Goal: Task Accomplishment & Management: Use online tool/utility

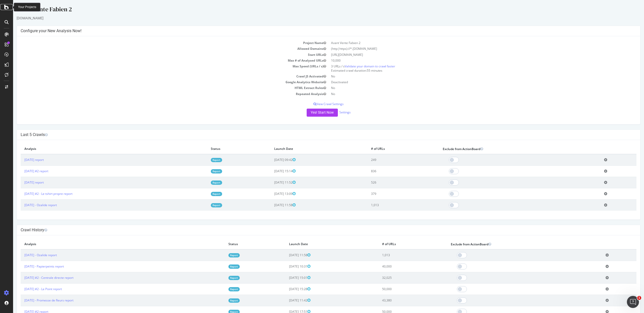
click at [6, 9] on icon at bounding box center [6, 7] width 5 height 6
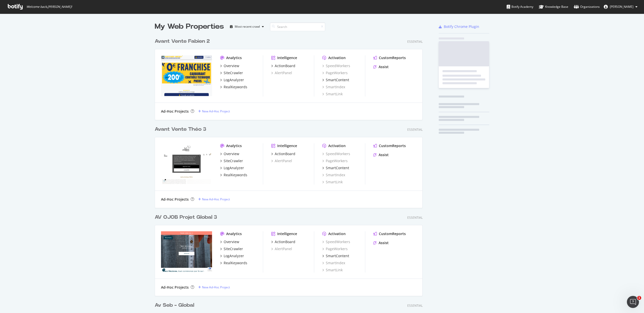
scroll to position [308, 634]
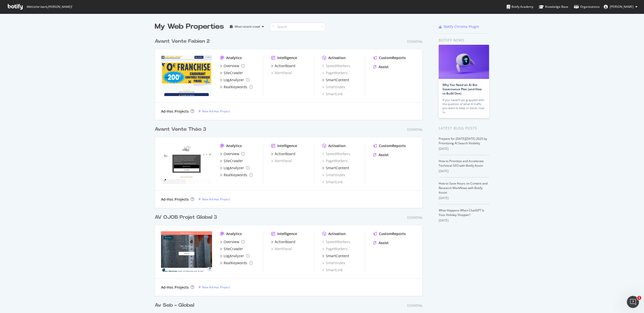
click at [173, 130] on div "Avant Vente Théo 3" at bounding box center [181, 129] width 52 height 7
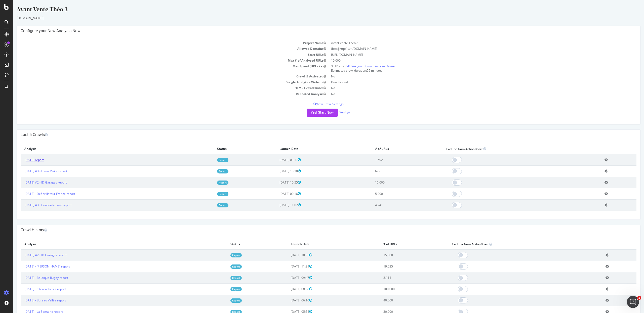
click at [43, 159] on link "2025 Oct. 6th report" at bounding box center [33, 160] width 19 height 4
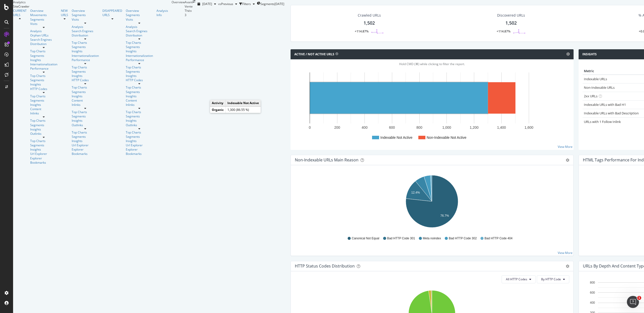
click at [310, 114] on rect "A chart." at bounding box center [399, 97] width 178 height 31
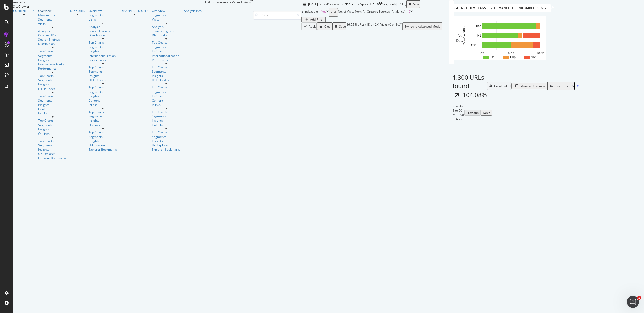
click at [38, 13] on div "Overview" at bounding box center [52, 11] width 28 height 4
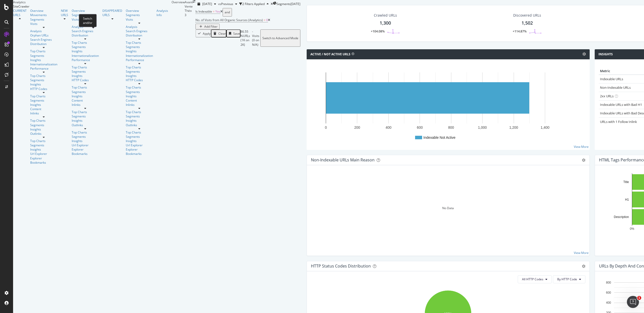
click at [225, 16] on div "and" at bounding box center [227, 12] width 5 height 7
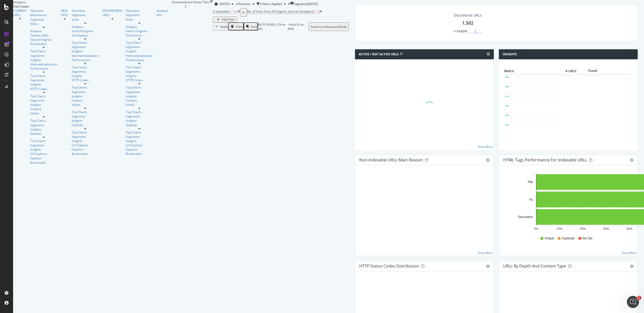
click at [238, 13] on icon at bounding box center [239, 11] width 2 height 3
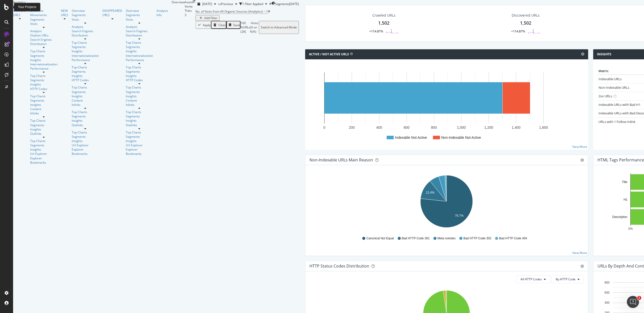
click at [7, 8] on icon at bounding box center [6, 7] width 5 height 6
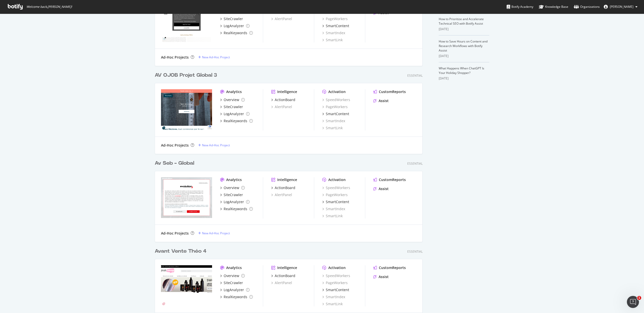
scroll to position [145, 0]
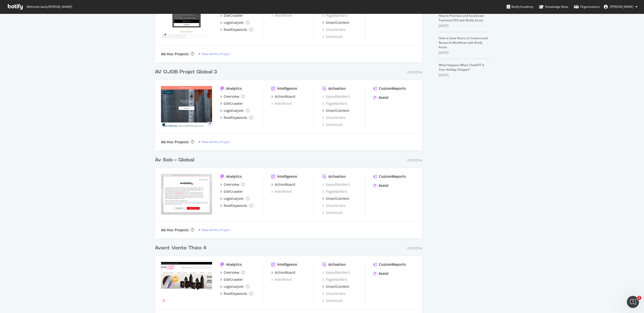
click at [170, 247] on div "Avant Vente Théo 4" at bounding box center [181, 248] width 52 height 7
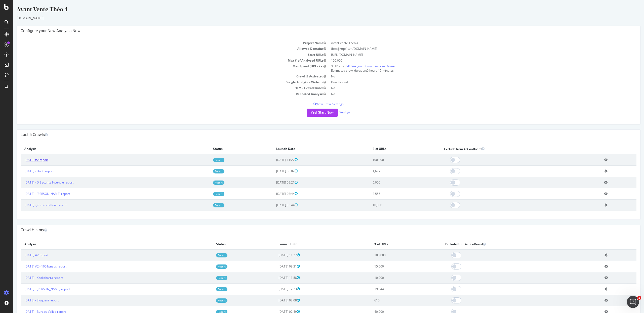
click at [48, 161] on link "2025 Oct. 3rd #2 report" at bounding box center [36, 160] width 24 height 4
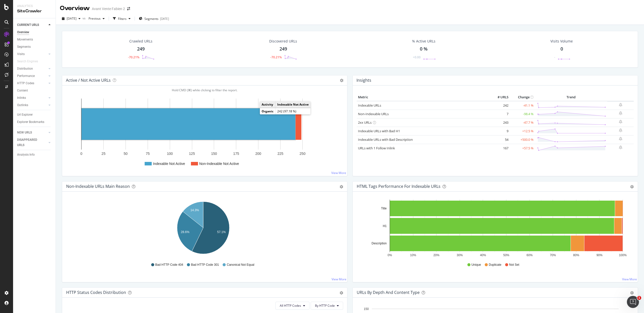
click at [188, 120] on rect "A chart." at bounding box center [189, 123] width 214 height 31
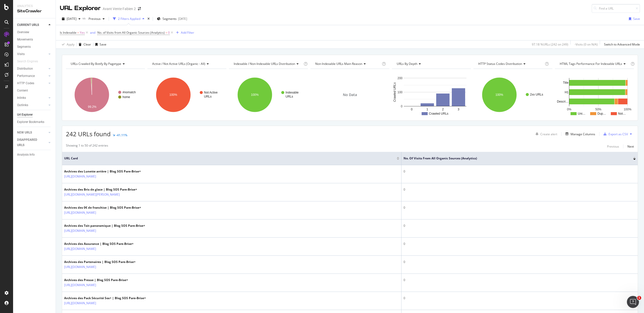
click at [22, 28] on div "CURRENT URLS" at bounding box center [36, 24] width 39 height 7
click at [27, 35] on div "Overview" at bounding box center [23, 32] width 12 height 5
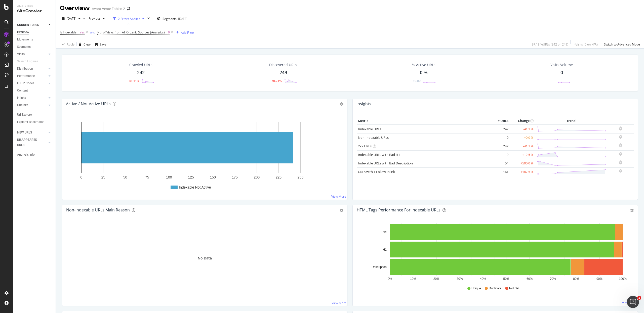
click at [28, 31] on div "Overview" at bounding box center [23, 32] width 12 height 5
click at [86, 33] on icon at bounding box center [87, 32] width 4 height 5
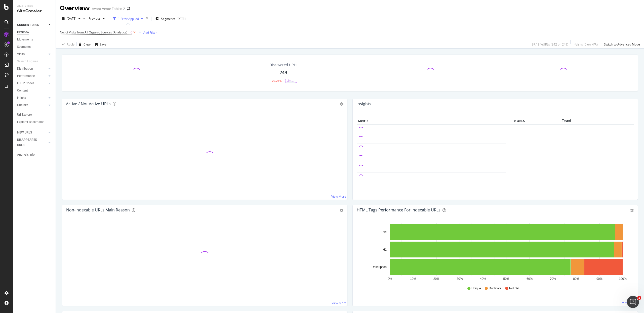
click at [134, 33] on icon at bounding box center [134, 32] width 4 height 5
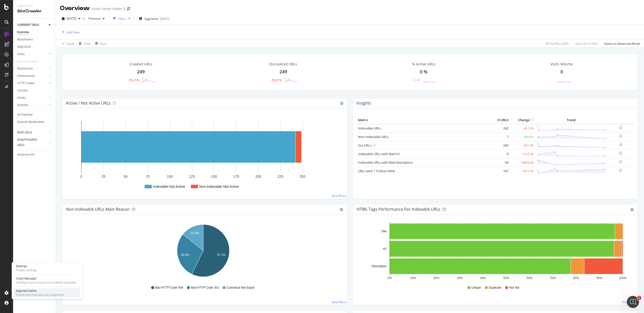
click at [25, 235] on div "Create and manage your segments" at bounding box center [40, 295] width 48 height 4
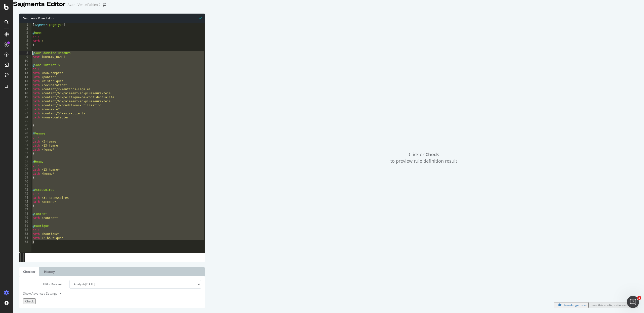
drag, startPoint x: 61, startPoint y: 247, endPoint x: 20, endPoint y: 61, distance: 190.5
click at [20, 61] on div "1 2 3 4 5 6 7 8 9 10 11 12 13 14 15 16 17 18 19 20 21 22 23 24 25 26 27 28 29 3…" at bounding box center [111, 138] width 185 height 230
type textarea "@Sous-domaine-Retours host retours.le-tshirt-propre.fr"
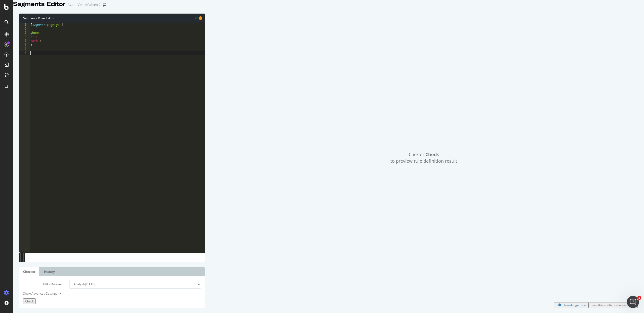
click at [41, 235] on div "URLs Dataset Analysis 2025 Oct. 6th Analysis 2025 Oct. 3rd #2 Analysis 2025 Oct…" at bounding box center [112, 292] width 178 height 24
click at [34, 235] on div "URLs Dataset Analysis 2025 Oct. 6th Analysis 2025 Oct. 3rd #2 Analysis 2025 Oct…" at bounding box center [112, 292] width 178 height 24
click at [34, 235] on div "Check" at bounding box center [29, 301] width 9 height 4
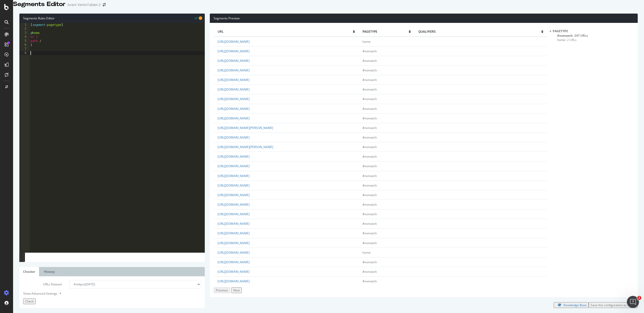
click at [118, 106] on div "[ segment : pagetype ] @ home or ( path / )" at bounding box center [116, 138] width 175 height 230
type textarea "@Blog"
type textarea "â"
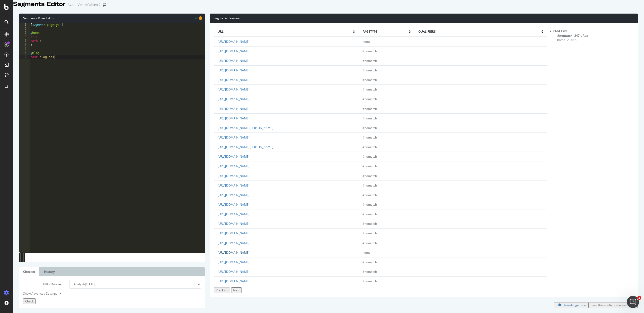
drag, startPoint x: 269, startPoint y: 259, endPoint x: 236, endPoint y: 261, distance: 33.5
click at [236, 235] on td "https://blog.sosparebriseplus.fr/" at bounding box center [286, 253] width 145 height 10
copy link "sosparebriseplus.fr/"
drag, startPoint x: 48, startPoint y: 64, endPoint x: 61, endPoint y: 63, distance: 12.8
click at [61, 63] on div "[ segment : pagetype ] @ home or ( path / ) @ Blog host blog.sos" at bounding box center [116, 138] width 175 height 230
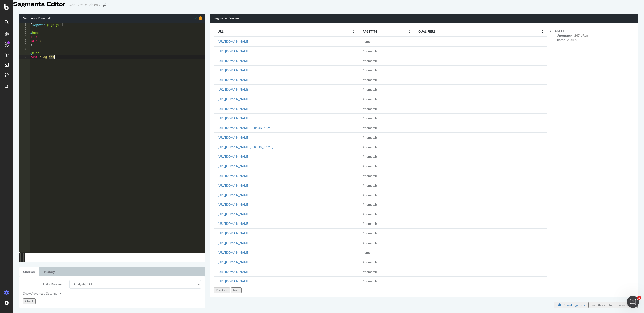
paste textarea "parebriseplus.fr/"
type textarea "host blog.sosparebriseplus.fr"
click at [148, 162] on div "[ segment : pagetype ] @ home or ( path / ) @ Blog host blog.sosparebriseplus.fr" at bounding box center [118, 138] width 174 height 230
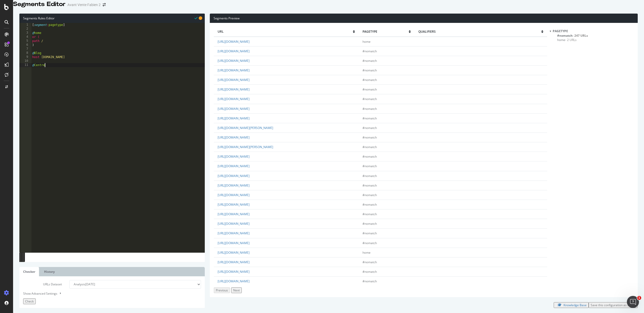
type textarea "@Centres"
type textarea "path /centres*"
click at [33, 235] on span "Check" at bounding box center [29, 301] width 9 height 4
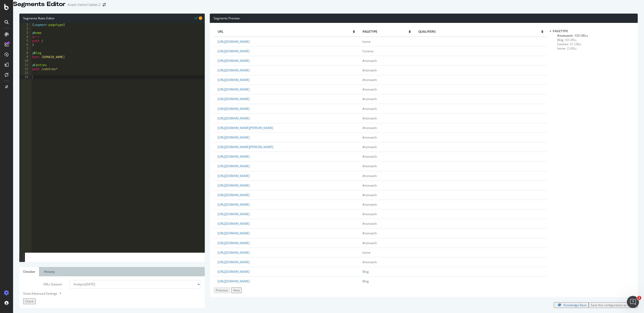
click at [86, 119] on div "[ segment : pagetype ] @ home or ( path / ) @ Blog host blog.sosparebriseplus.f…" at bounding box center [118, 138] width 174 height 230
click at [483, 38] on span "#nomatch - 133 URLs" at bounding box center [572, 35] width 31 height 4
click at [88, 133] on div "[ segment : pagetype ] @ home or ( path / ) @ Blog host blog.sosparebriseplus.f…" at bounding box center [118, 138] width 174 height 230
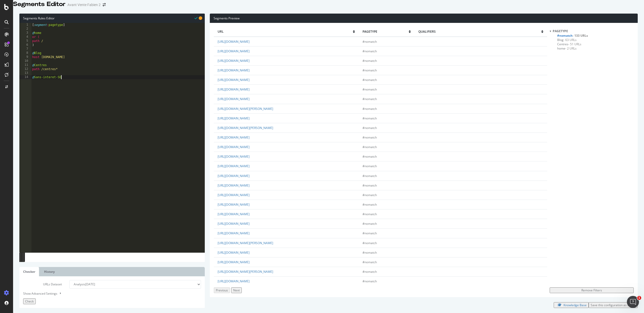
type textarea "@Sans-interet-SEO"
type textarea "or ("
click at [240, 235] on div "Next" at bounding box center [236, 290] width 7 height 4
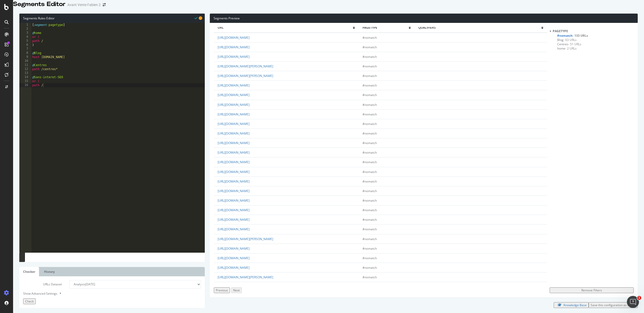
scroll to position [0, 0]
click at [227, 235] on button "Previous" at bounding box center [222, 291] width 16 height 6
click at [250, 156] on link "https://www.sosparebriseplus.fr/plaisir/" at bounding box center [234, 154] width 32 height 4
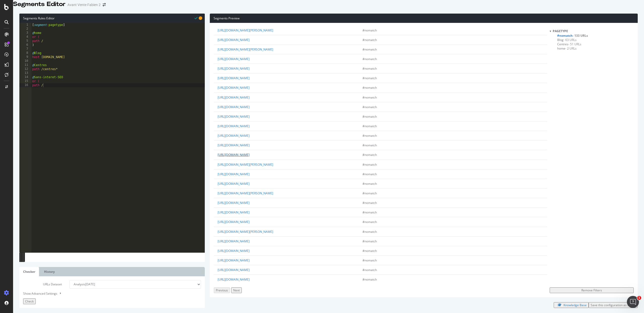
drag, startPoint x: 304, startPoint y: 163, endPoint x: 264, endPoint y: 164, distance: 39.8
click at [264, 160] on td "https://www.sosparebriseplus.fr/cdn-cgi/l/email-protection" at bounding box center [286, 155] width 145 height 10
copy link "cdn-cgi/l/email-protection"
click at [56, 92] on div "[ segment : pagetype ] @ home or ( path / ) @ Blog host blog.sosparebriseplus.f…" at bounding box center [118, 138] width 174 height 230
paste textarea "cdn-cgi/l/email-protection"
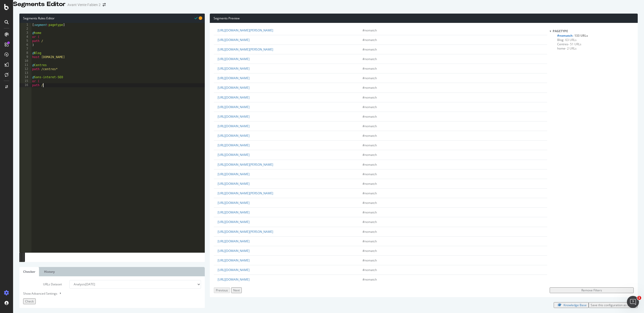
scroll to position [0, 0]
type textarea "path /cdn-cgi/l/email-protection"
drag, startPoint x: 296, startPoint y: 130, endPoint x: 264, endPoint y: 129, distance: 32.0
click at [264, 126] on td "https://www.sosparebriseplus.fr/mentions-legales/" at bounding box center [286, 122] width 145 height 10
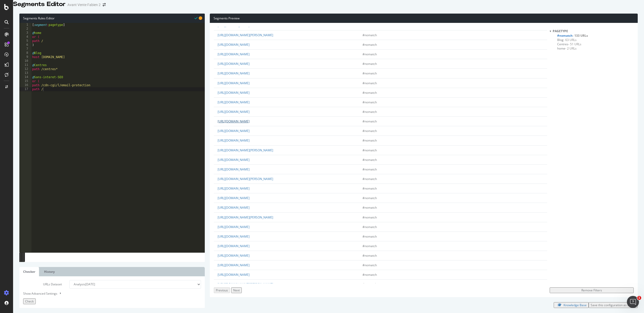
copy link "mentions-legales/"
click at [76, 94] on div "[ segment : pagetype ] @ home or ( path / ) @ Blog host blog.sosparebriseplus.f…" at bounding box center [118, 138] width 174 height 230
paste textarea "mentions-legales/"
type textarea "path /mentions-legales/"
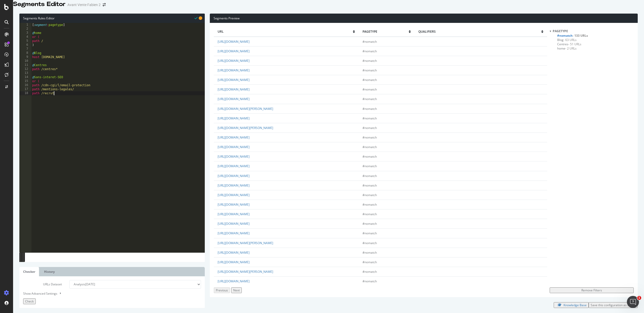
scroll to position [0, 2]
type textarea "path /recruteme*"
type textarea "path /faq*"
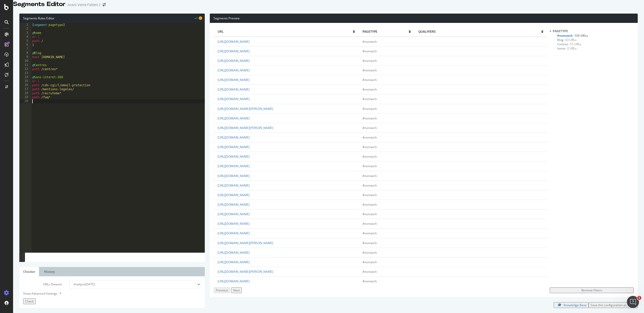
type textarea ")"
type textarea "Villes"
click at [32, 115] on div "[ segment : pagetype ] @ home or ( path / ) @ Blog host blog.sosparebriseplus.f…" at bounding box center [118, 138] width 174 height 230
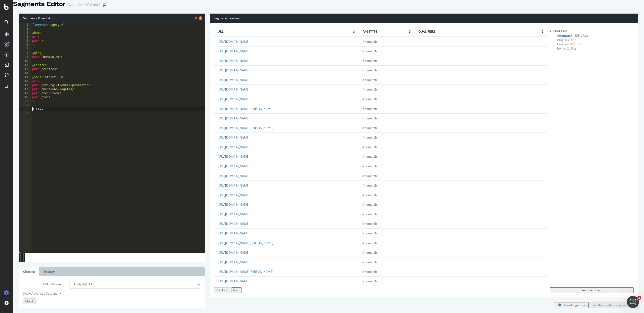
type textarea "@Villes"
click at [39, 119] on div "[ segment : pagetype ] @ home or ( path / ) @ Blog host blog.sosparebriseplus.f…" at bounding box center [118, 138] width 174 height 230
type textarea "path /*"
click at [96, 125] on div "[ segment : pagetype ] @ home or ( path / ) @ Blog host blog.sosparebriseplus.f…" at bounding box center [118, 138] width 174 height 230
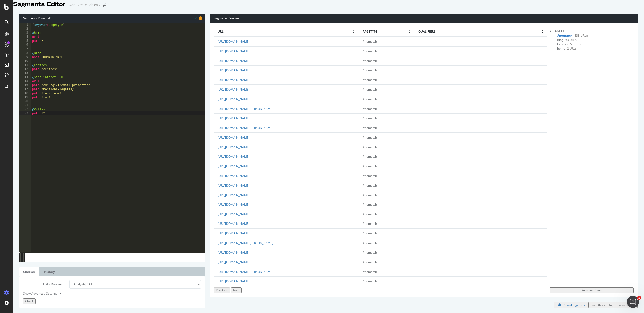
click at [34, 235] on div "URLs Dataset Analysis 2025 Oct. 6th Analysis 2025 Oct. 3rd #2 Analysis 2025 Oct…" at bounding box center [111, 293] width 185 height 32
click at [34, 235] on div "Check" at bounding box center [29, 301] width 9 height 4
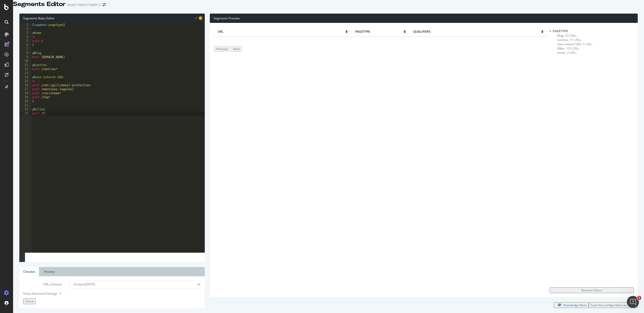
click at [327, 117] on div "url pagetype qualifiers Previous Next" at bounding box center [380, 160] width 333 height 266
click at [483, 51] on span "- 129 URLs" at bounding box center [572, 48] width 15 height 4
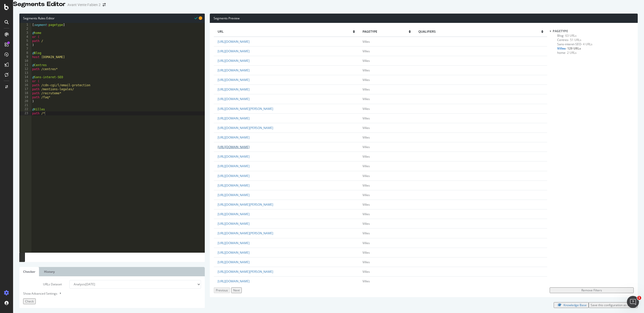
click at [250, 149] on link "https://www.sosparebriseplus.fr/0-de-franchise/" at bounding box center [234, 147] width 32 height 4
click at [242, 235] on button "Next" at bounding box center [236, 291] width 11 height 6
click at [220, 235] on div "Previous" at bounding box center [222, 290] width 12 height 4
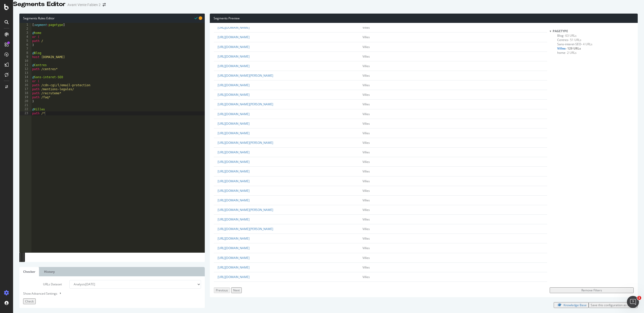
scroll to position [119, 0]
click at [250, 174] on link "https://www.sosparebriseplus.fr/kourou/" at bounding box center [234, 172] width 32 height 4
click at [250, 44] on link "https://www.sosparebriseplus.fr/remplacement-pare-brise/" at bounding box center [234, 42] width 32 height 4
drag, startPoint x: 299, startPoint y: 203, endPoint x: 212, endPoint y: 42, distance: 183.2
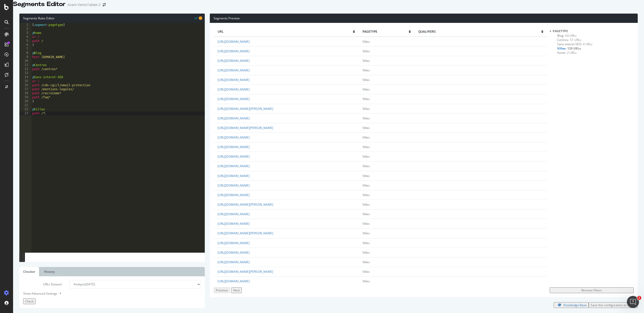
click at [212, 42] on div "url pagetype qualifiers https://www.sosparebriseplus.fr/remplacement-pare-brise…" at bounding box center [424, 160] width 428 height 274
click at [203, 55] on div "[ segment : pagetype ] @ home or ( path / ) @ Blog host blog.sosparebriseplus.f…" at bounding box center [118, 138] width 174 height 230
drag, startPoint x: 214, startPoint y: 47, endPoint x: 234, endPoint y: 83, distance: 41.4
click at [234, 83] on div "url pagetype qualifiers https://www.sosparebriseplus.fr/remplacement-pare-brise…" at bounding box center [424, 160] width 428 height 274
click at [201, 63] on div "[ segment : pagetype ] @ home or ( path / ) @ Blog host blog.sosparebriseplus.f…" at bounding box center [118, 138] width 174 height 230
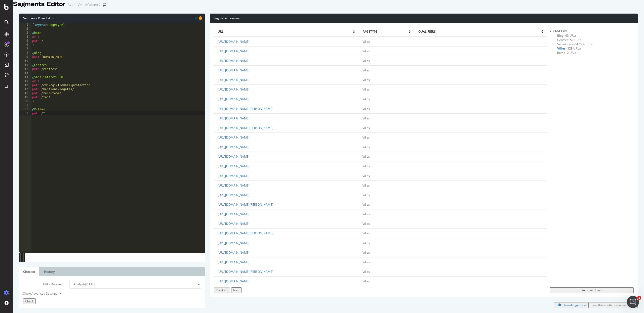
click at [60, 124] on div "[ segment : pagetype ] @ home or ( path / ) @ Blog host blog.sosparebriseplus.f…" at bounding box center [118, 138] width 174 height 230
click at [59, 112] on div "[ segment : pagetype ] @ home or ( path / ) @ Blog host blog.sosparebriseplus.f…" at bounding box center [118, 138] width 174 height 230
type textarea "L"
type textarea "#"
type textarea "@"
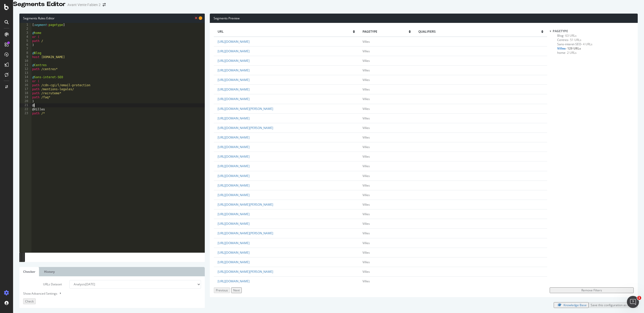
type textarea "@"
type textarea "@Landing-pages"
type textarea "or ("
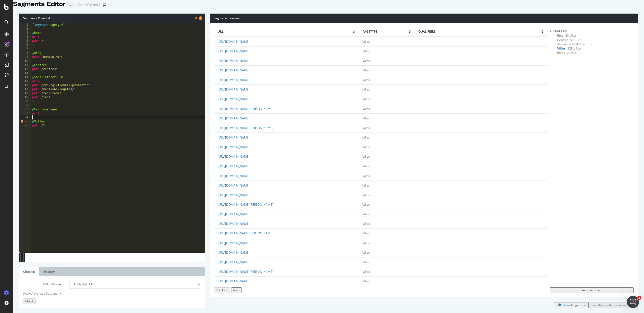
type textarea "a"
type textarea "path /"
click at [46, 126] on div "[ segment : pagetype ] @ home or ( path / ) @ Blog host blog.sosparebriseplus.f…" at bounding box center [118, 138] width 174 height 230
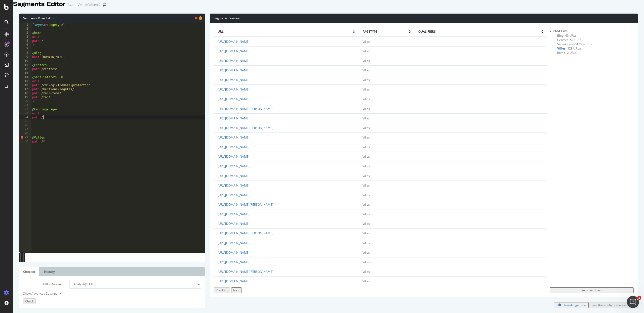
type textarea "path /"
type textarea "â"
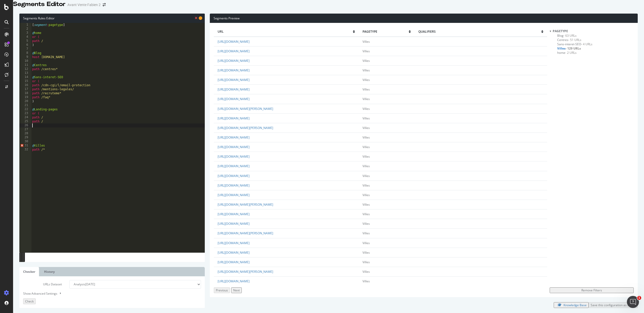
type textarea "^"
type textarea "path /"
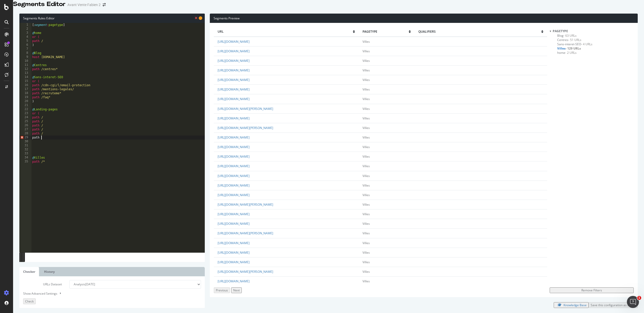
type textarea "path /"
drag, startPoint x: 306, startPoint y: 44, endPoint x: 295, endPoint y: 51, distance: 13.0
click at [274, 47] on td "https://www.sosparebriseplus.fr/remplacement-pare-brise/" at bounding box center [286, 42] width 145 height 10
drag, startPoint x: 295, startPoint y: 48, endPoint x: 264, endPoint y: 47, distance: 31.2
click at [264, 47] on td "https://www.sosparebriseplus.fr/remplacement-pare-brise/" at bounding box center [286, 42] width 145 height 10
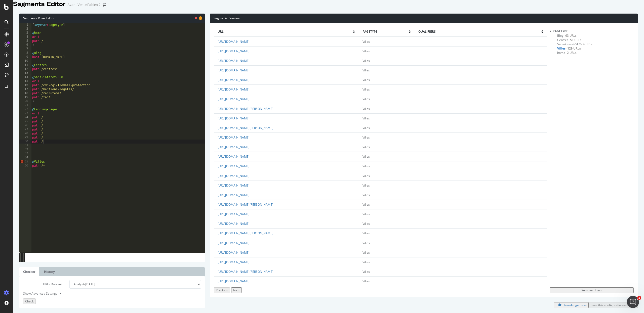
copy link "remplacement-pare-brise/"
click at [46, 123] on div "[ segment : pagetype ] @ home or ( path / ) @ Blog host blog.sosparebriseplus.f…" at bounding box center [118, 138] width 174 height 230
paste textarea "remplacement-pare-brise/"
click at [51, 127] on div "[ segment : pagetype ] @ home or ( path / ) @ Blog host blog.sosparebriseplus.f…" at bounding box center [118, 138] width 174 height 230
drag, startPoint x: 322, startPoint y: 57, endPoint x: 264, endPoint y: 57, distance: 57.6
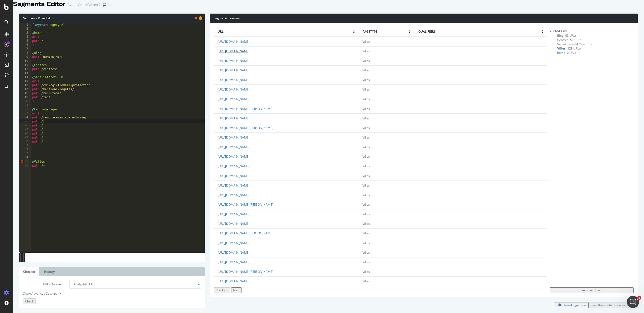
click at [264, 56] on td "https://www.sosparebriseplus.fr/reparation-impact-eclat-pare-brise/" at bounding box center [286, 51] width 145 height 10
copy link "reparation-impact-eclat-pare-brise/"
click at [68, 127] on div "[ segment : pagetype ] @ home or ( path / ) @ Blog host blog.sosparebriseplus.f…" at bounding box center [118, 138] width 174 height 230
paste textarea "reparation-impact-eclat-pare-brise/"
click at [67, 131] on div "[ segment : pagetype ] @ home or ( path / ) @ Blog host blog.sosparebriseplus.f…" at bounding box center [118, 138] width 174 height 230
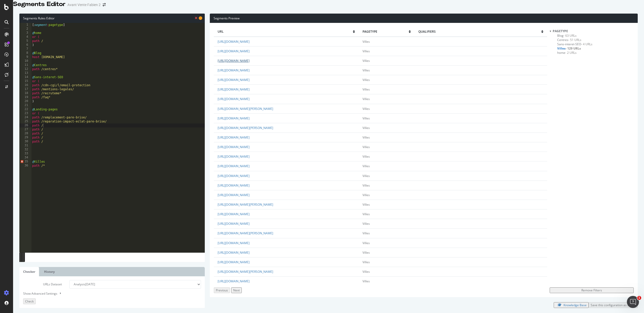
drag, startPoint x: 314, startPoint y: 67, endPoint x: 264, endPoint y: 67, distance: 50.1
click at [264, 65] on td "https://www.sosparebriseplus.fr/remplacement-lunette-arriere/" at bounding box center [286, 61] width 145 height 10
click at [113, 133] on div "[ segment : pagetype ] @ home or ( path / ) @ Blog host blog.sosparebriseplus.f…" at bounding box center [118, 138] width 174 height 230
drag, startPoint x: 111, startPoint y: 129, endPoint x: 64, endPoint y: 129, distance: 46.3
click at [64, 129] on div "[ segment : pagetype ] @ home or ( path / ) @ Blog host blog.sosparebriseplus.f…" at bounding box center [118, 138] width 174 height 230
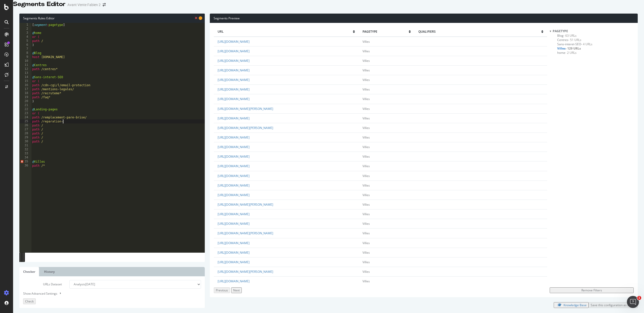
scroll to position [0, 2]
drag, startPoint x: 92, startPoint y: 122, endPoint x: 68, endPoint y: 125, distance: 24.9
click at [68, 125] on div "[ segment : pagetype ] @ home or ( path / ) @ Blog host blog.sosparebriseplus.f…" at bounding box center [118, 138] width 174 height 230
drag, startPoint x: 67, startPoint y: 125, endPoint x: 94, endPoint y: 125, distance: 27.2
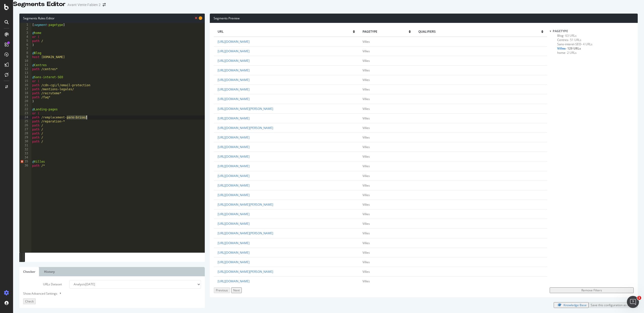
click at [94, 125] on div "[ segment : pagetype ] @ home or ( path / ) @ Blog host blog.sosparebriseplus.f…" at bounding box center [118, 138] width 174 height 230
click at [69, 132] on div "[ segment : pagetype ] @ home or ( path / ) @ Blog host blog.sosparebriseplus.f…" at bounding box center [118, 138] width 174 height 230
type textarea "path /calibreage*"
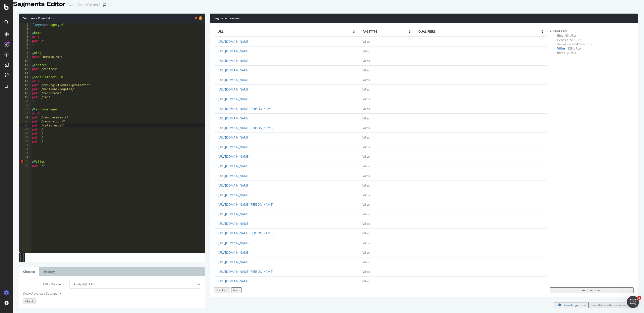
scroll to position [0, 0]
click at [53, 136] on div "[ segment : pagetype ] @ home or ( path / ) @ Blog host blog.sosparebriseplus.f…" at bounding box center [118, 138] width 174 height 230
click at [55, 133] on div "[ segment : pagetype ] @ home or ( path / ) @ Blog host blog.sosparebriseplus.f…" at bounding box center [118, 138] width 174 height 230
click at [56, 139] on div "[ segment : pagetype ] @ home or ( path / ) @ Blog host blog.sosparebriseplus.f…" at bounding box center [118, 138] width 174 height 230
click at [55, 134] on div "[ segment : pagetype ] @ home or ( path / ) @ Blog host blog.sosparebriseplus.f…" at bounding box center [118, 138] width 174 height 230
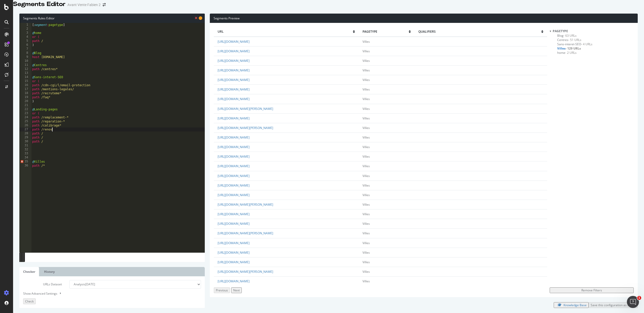
scroll to position [0, 1]
click at [59, 137] on div "[ segment : pagetype ] @ home or ( path / ) @ Blog host blog.sosparebriseplus.f…" at bounding box center [118, 138] width 174 height 230
click at [55, 140] on div "[ segment : pagetype ] @ home or ( path / ) @ Blog host blog.sosparebriseplus.f…" at bounding box center [118, 138] width 174 height 230
click at [56, 143] on div "[ segment : pagetype ] @ home or ( path / ) @ Blog host blog.sosparebriseplus.f…" at bounding box center [118, 138] width 174 height 230
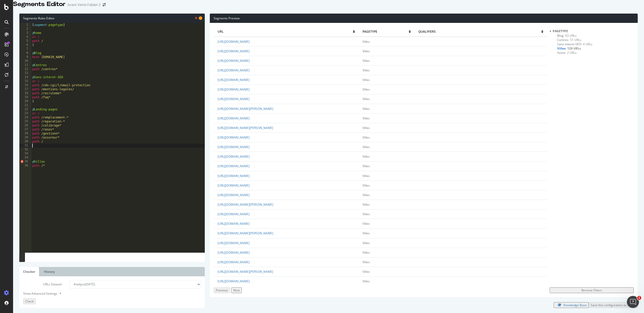
click at [51, 150] on div "[ segment : pagetype ] @ home or ( path / ) @ Blog host blog.sosparebriseplus.f…" at bounding box center [118, 138] width 174 height 230
click at [47, 147] on div "[ segment : pagetype ] @ home or ( path / ) @ Blog host blog.sosparebriseplus.f…" at bounding box center [118, 138] width 174 height 230
type textarea "path /partenaire*"
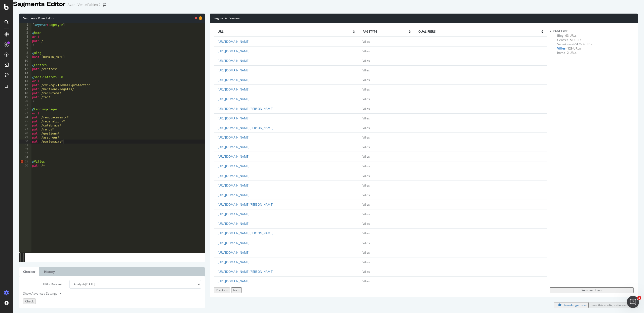
scroll to position [0, 0]
type textarea ")"
click at [34, 235] on span "Check" at bounding box center [29, 301] width 9 height 4
